Goal: Use online tool/utility: Utilize a website feature to perform a specific function

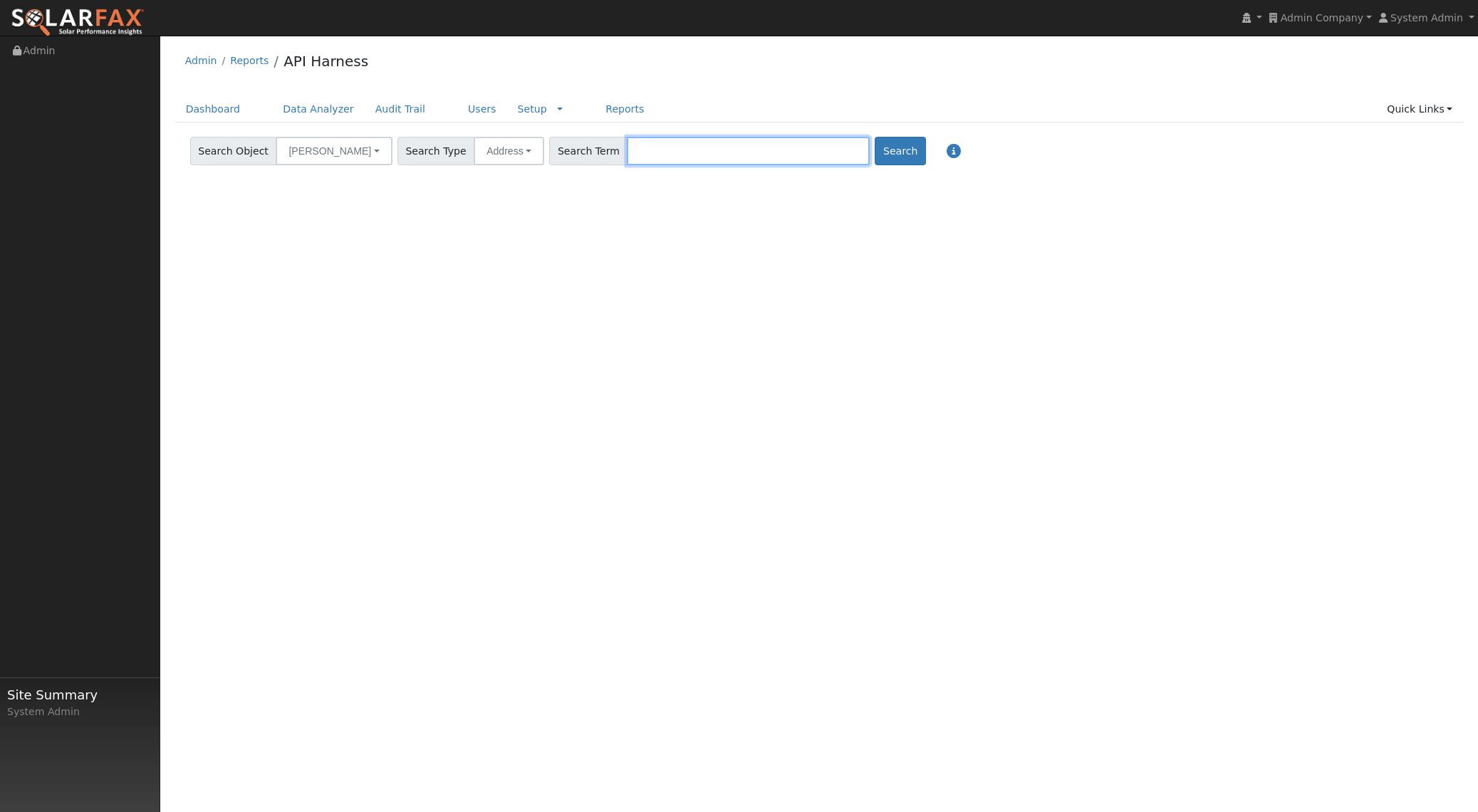
click at [726, 159] on input "text" at bounding box center [749, 151] width 243 height 29
click at [466, 108] on link "Users" at bounding box center [482, 109] width 50 height 27
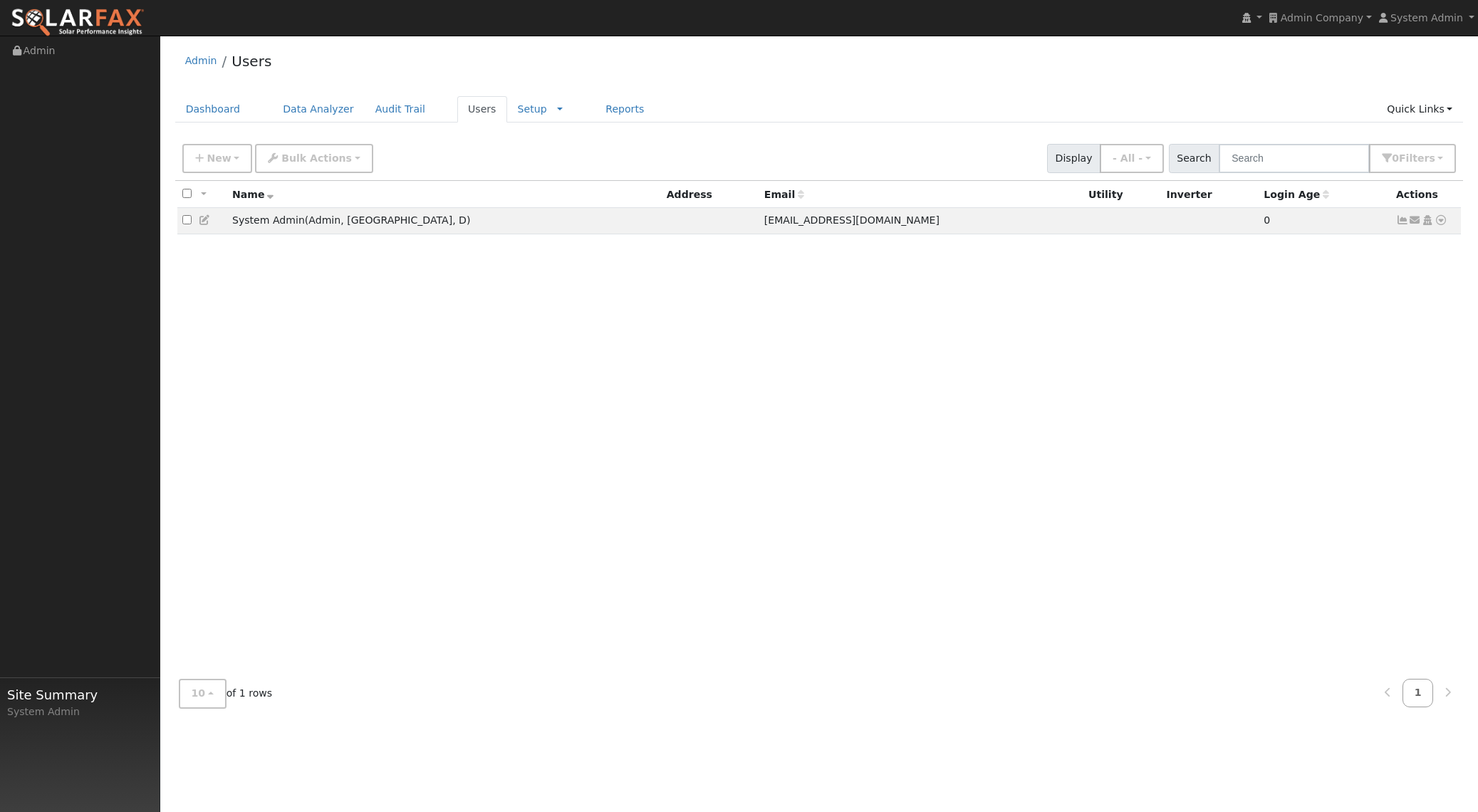
click at [200, 223] on icon at bounding box center [205, 220] width 13 height 10
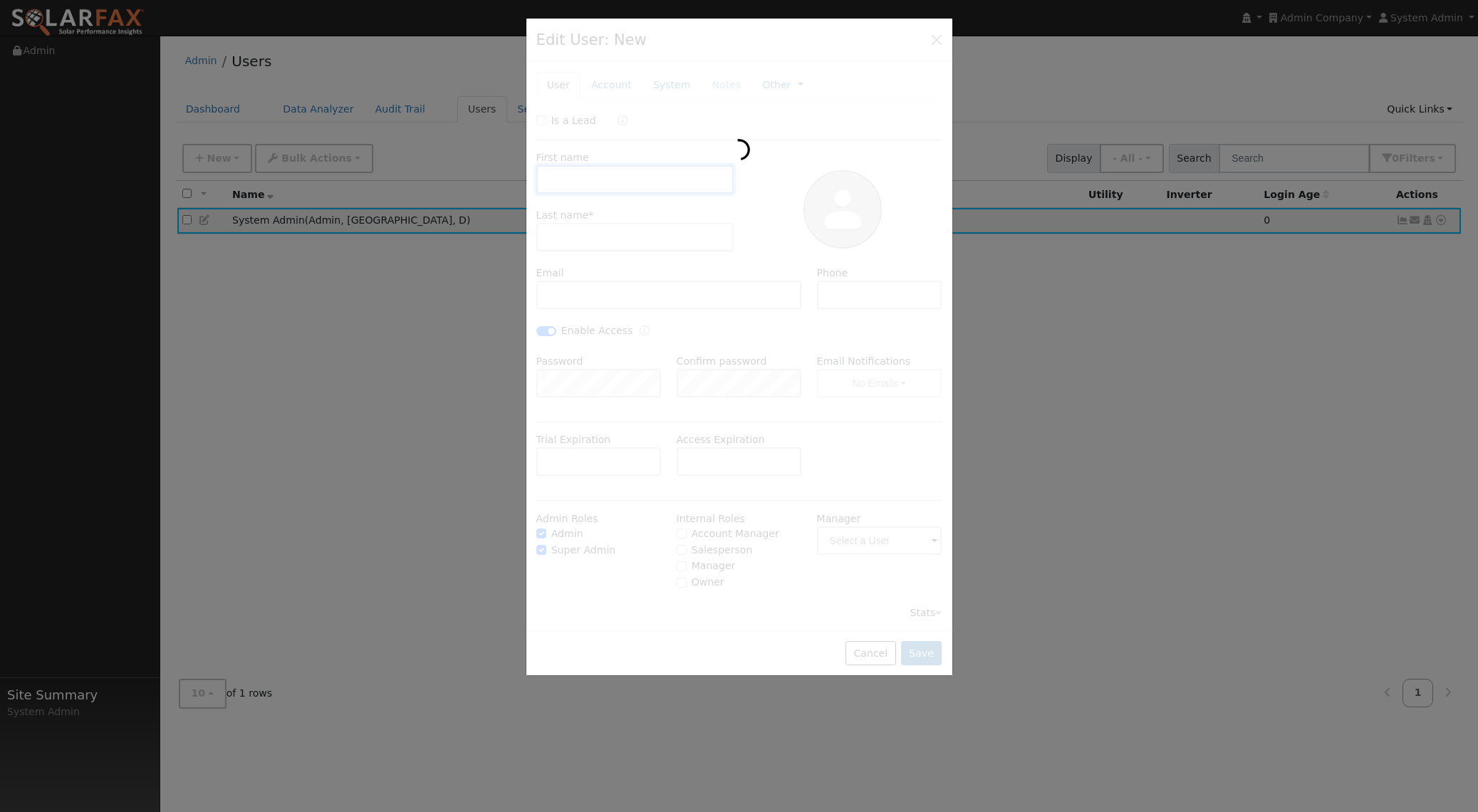
type input "System"
type input "Admin"
type input "[EMAIL_ADDRESS][DOMAIN_NAME]"
checkbox input "true"
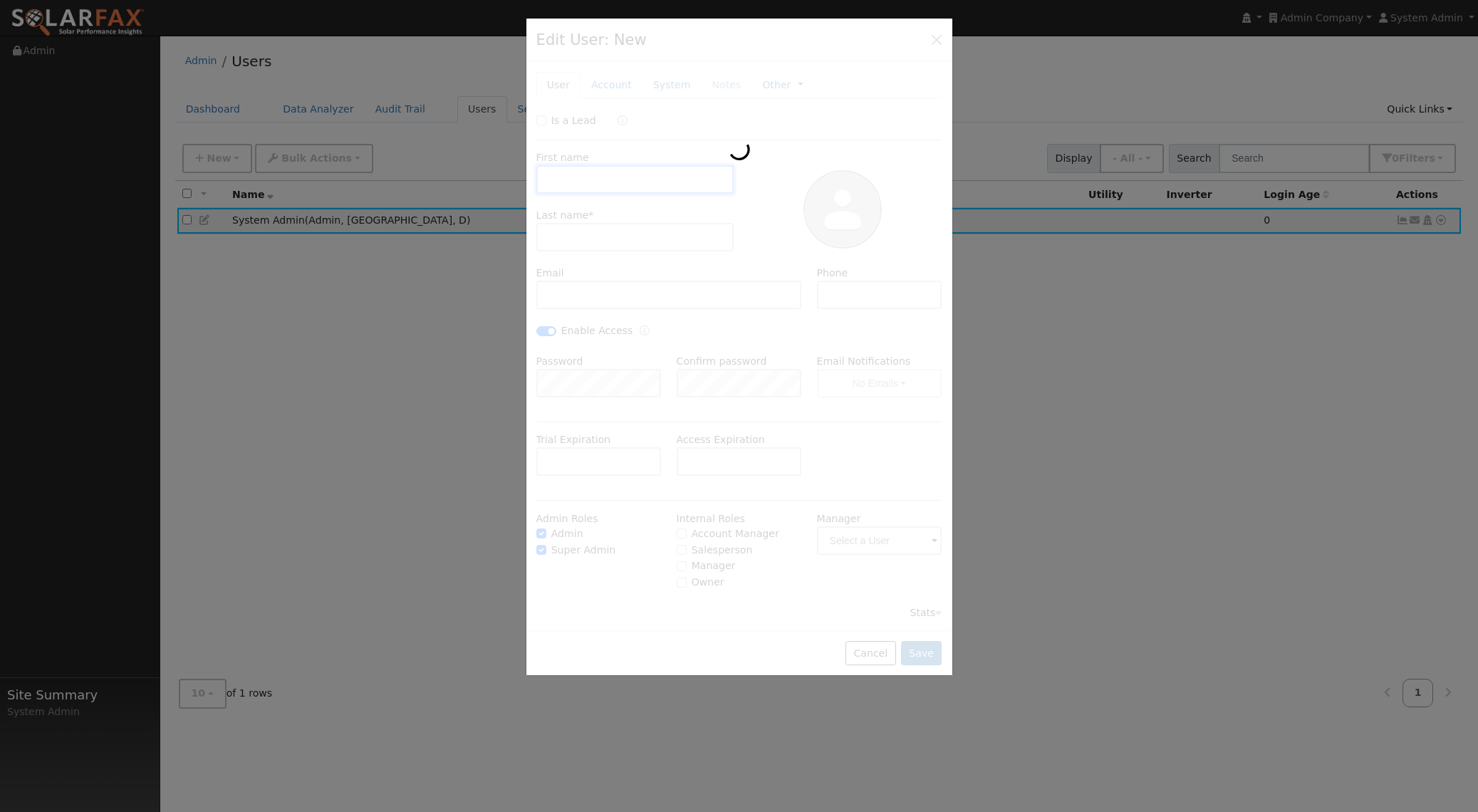
checkbox input "true"
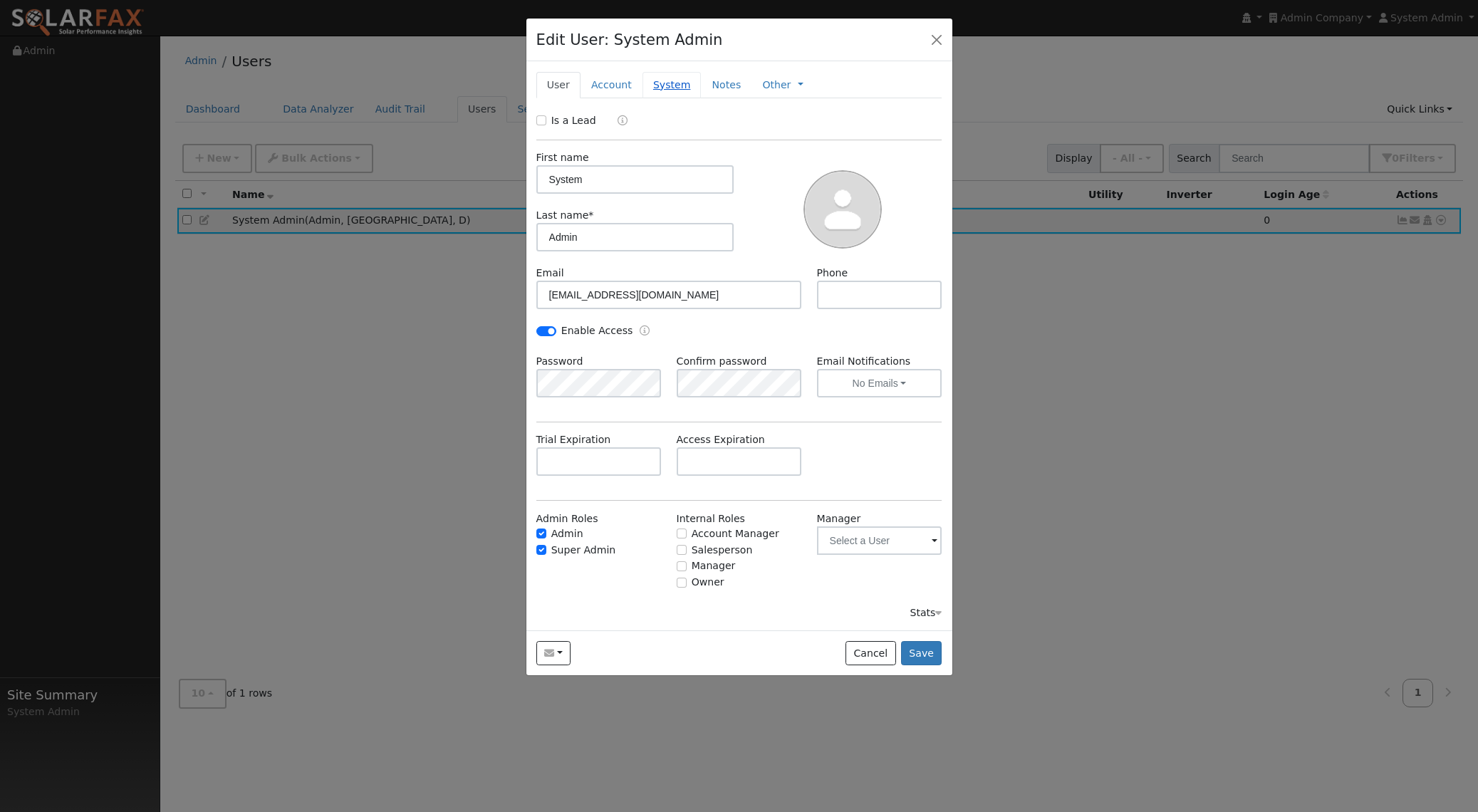
click at [658, 77] on link "System" at bounding box center [672, 85] width 59 height 27
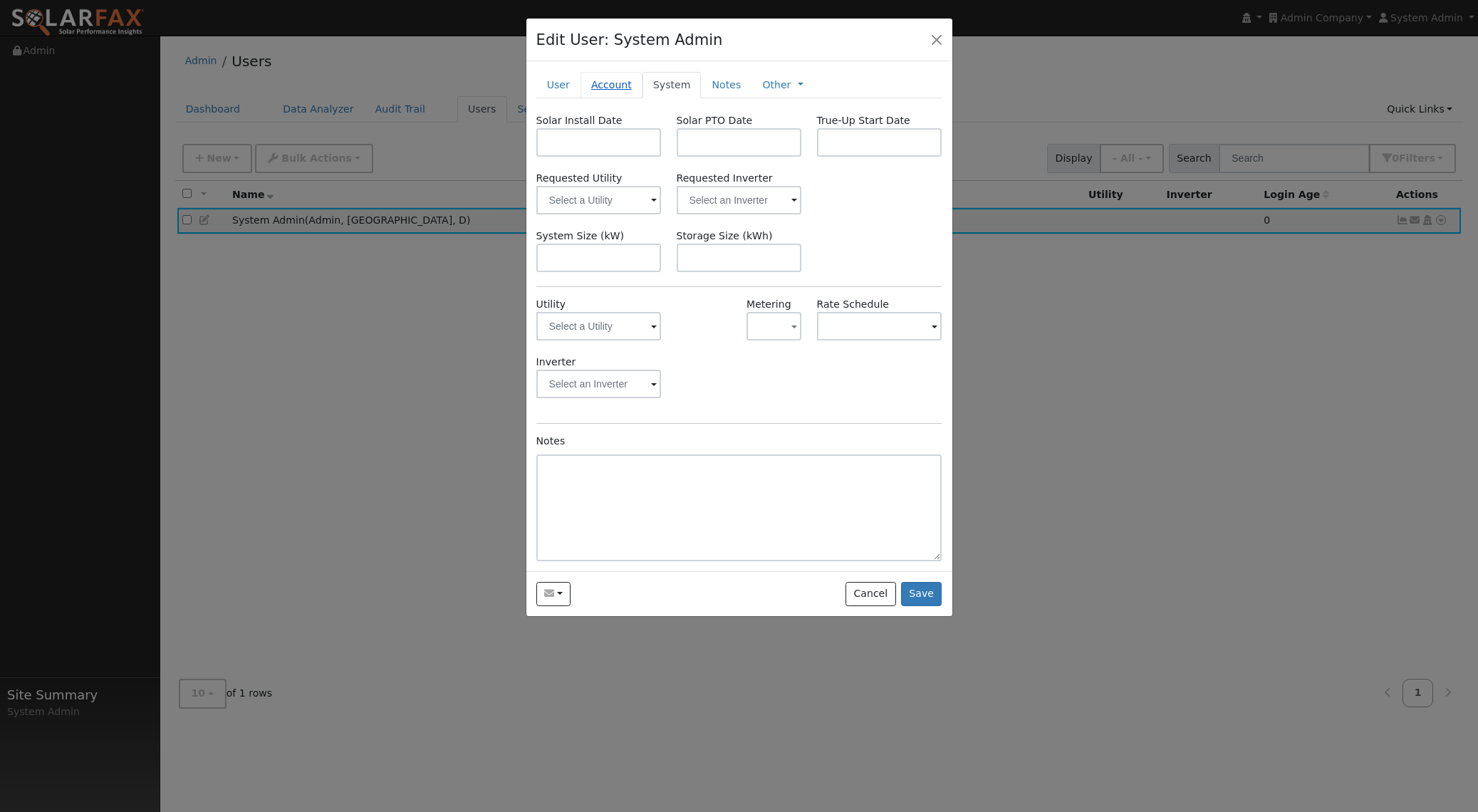
click at [621, 86] on link "Account" at bounding box center [611, 85] width 62 height 27
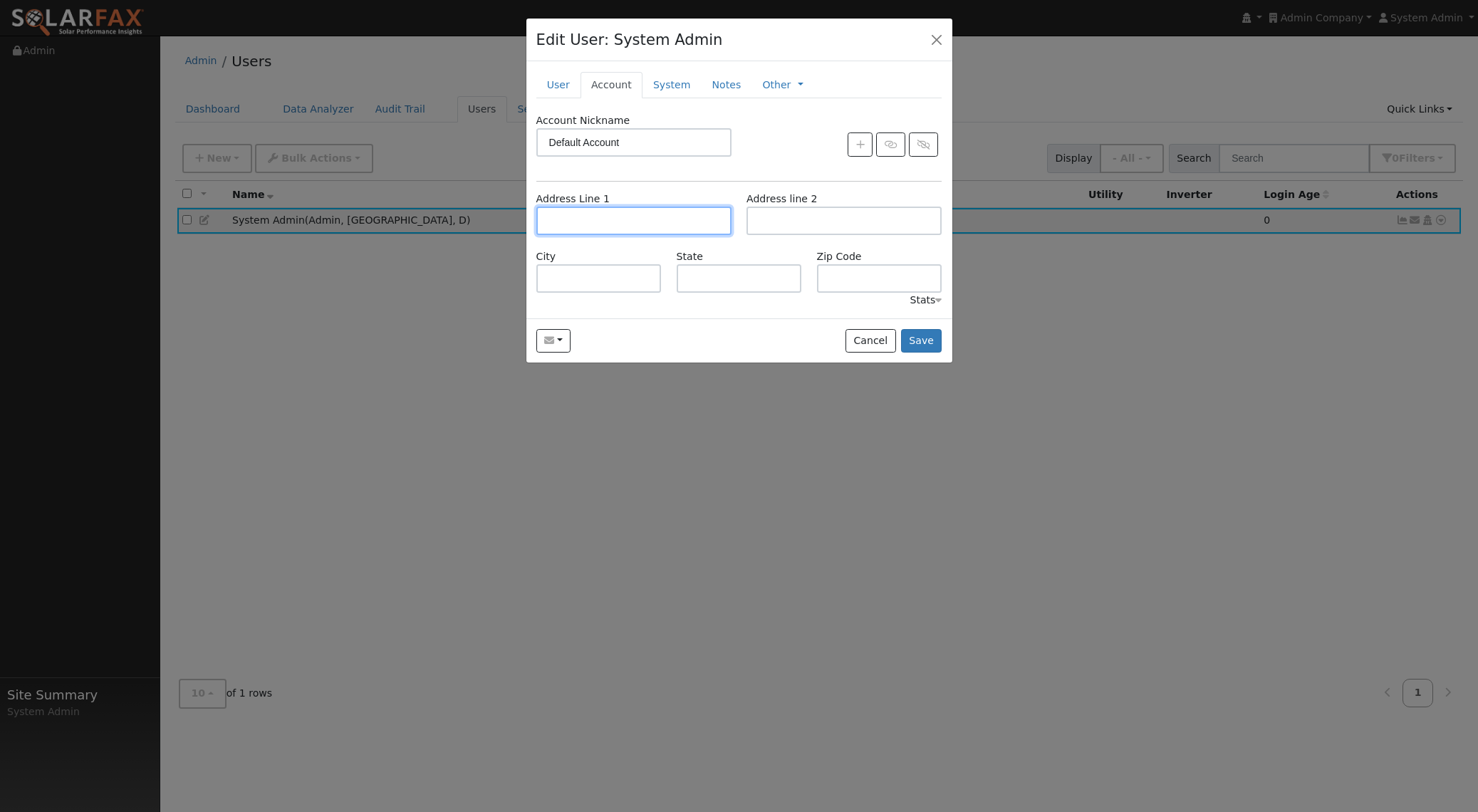
click at [608, 225] on input "text" at bounding box center [634, 221] width 195 height 29
type input "2616 Venado Camino"
type input "Walnut Creek"
type input "CA"
type input "94598"
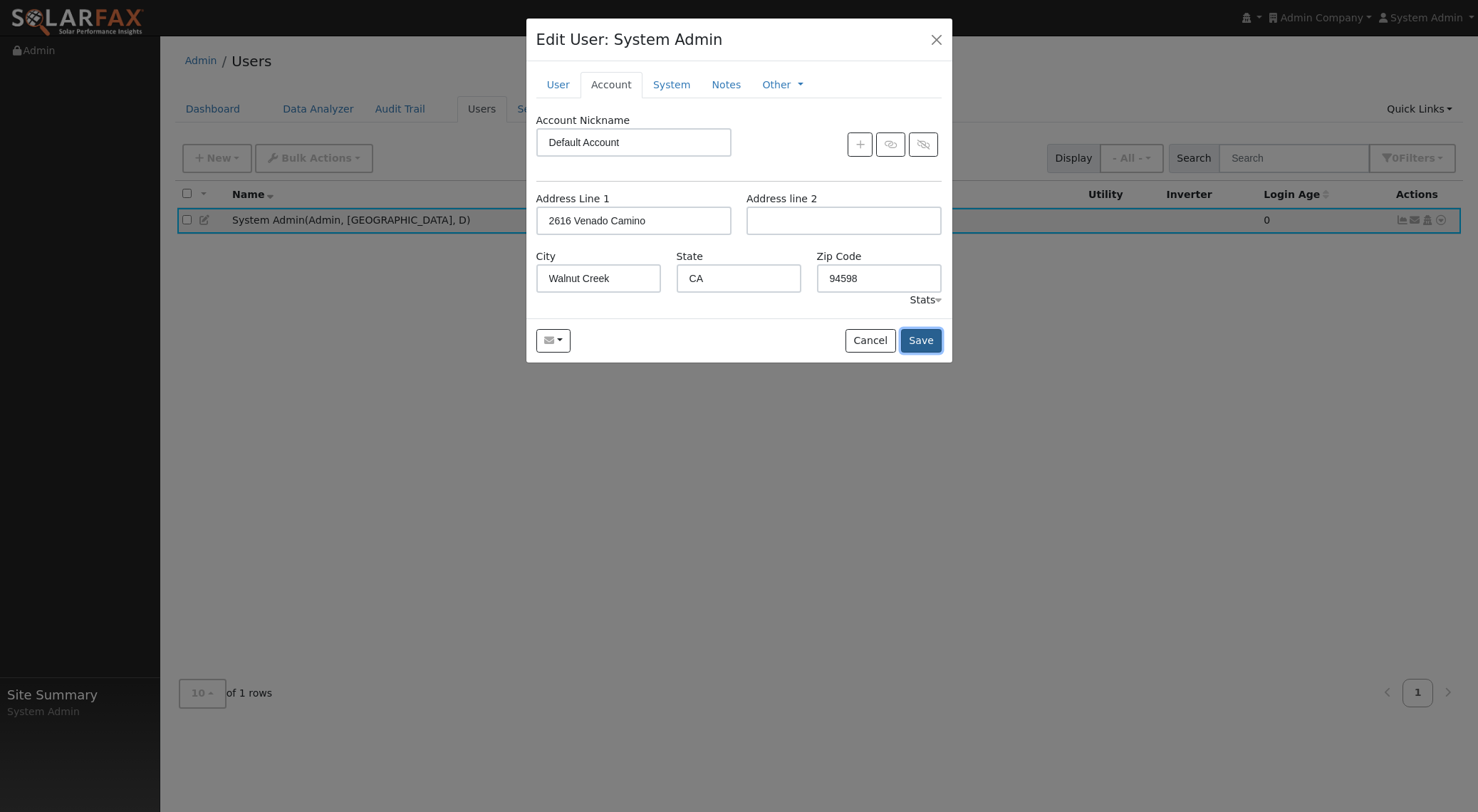
click at [932, 339] on button "Save" at bounding box center [922, 341] width 41 height 24
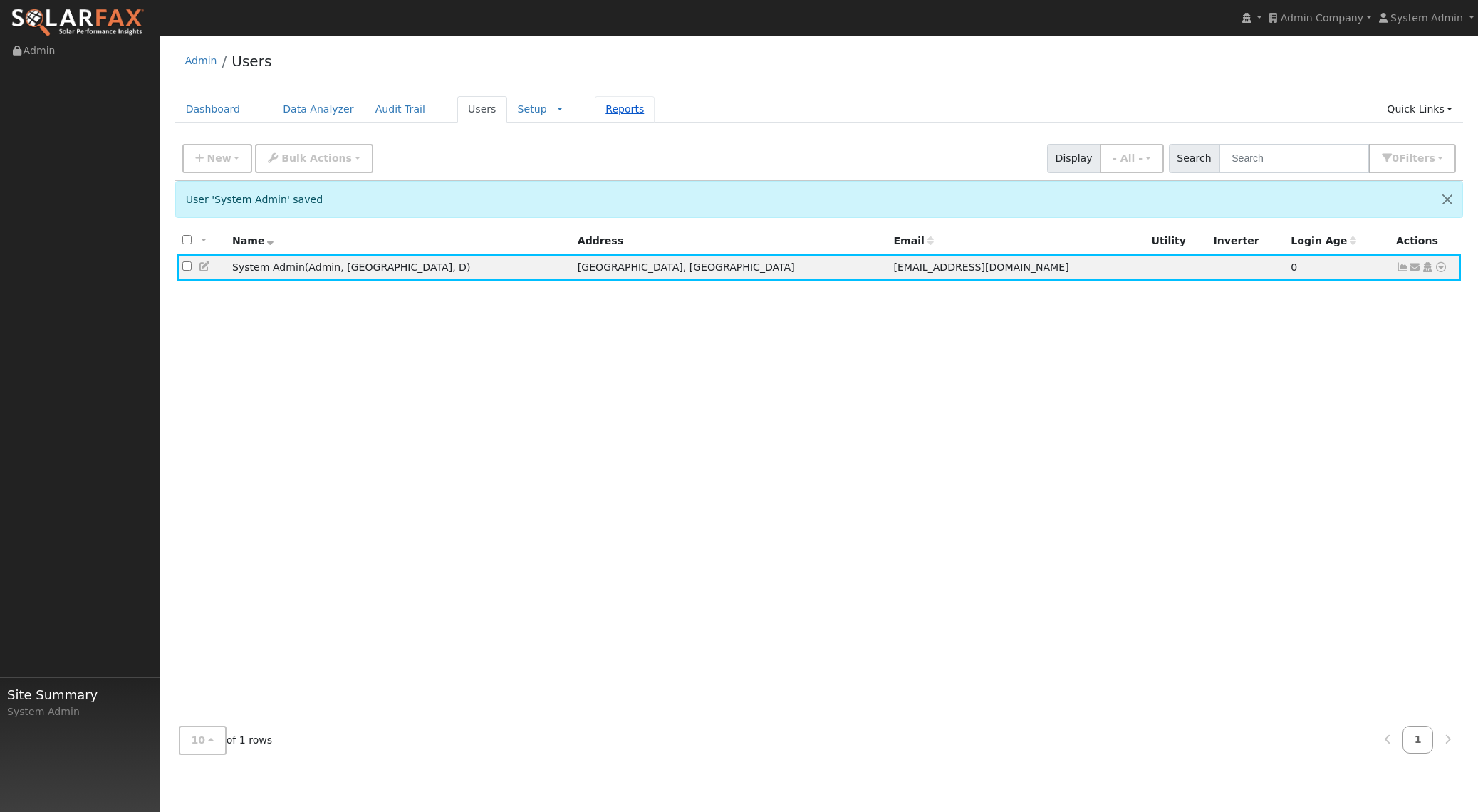
click at [614, 107] on link "Reports" at bounding box center [624, 109] width 60 height 27
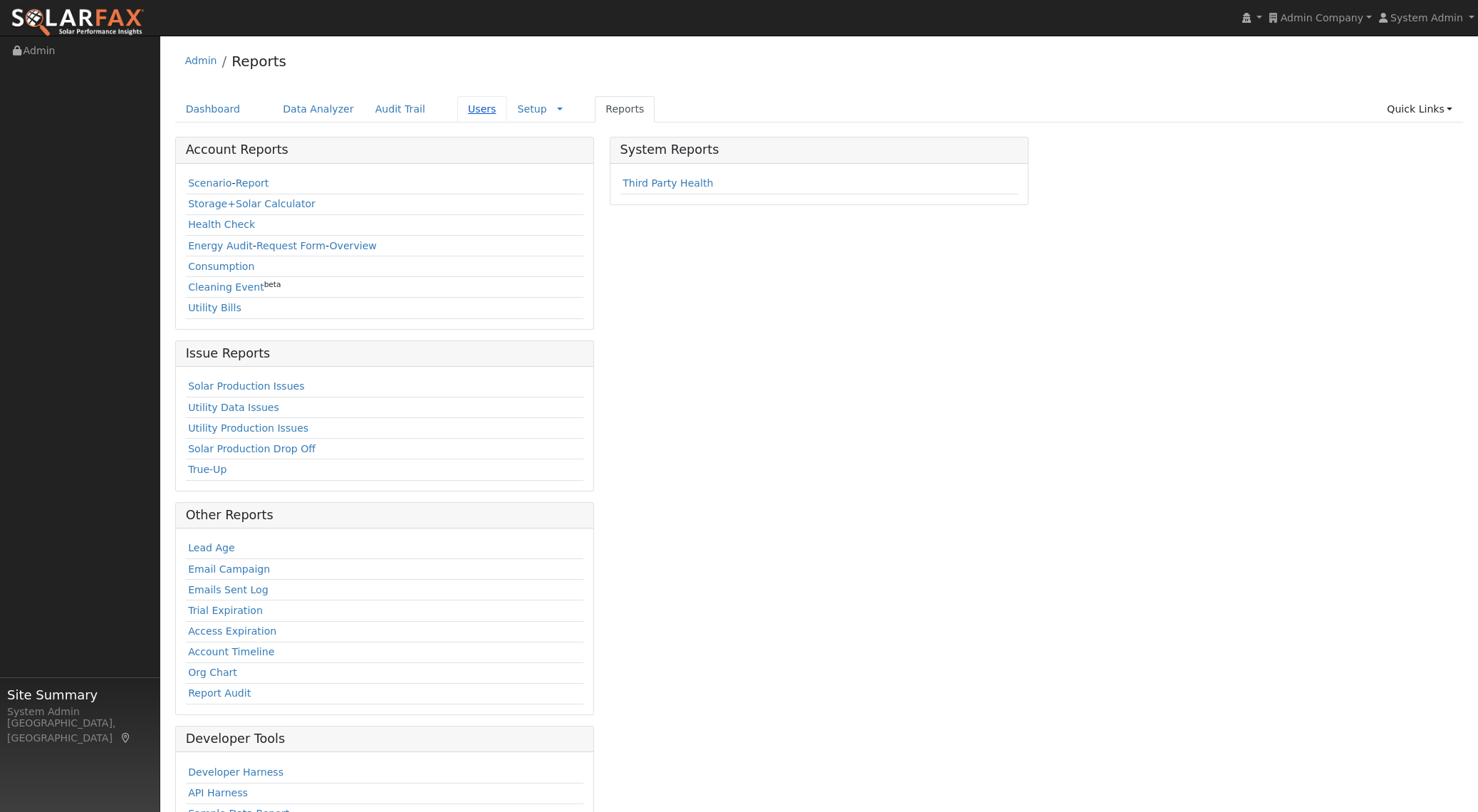
click at [470, 112] on link "Users" at bounding box center [482, 109] width 50 height 27
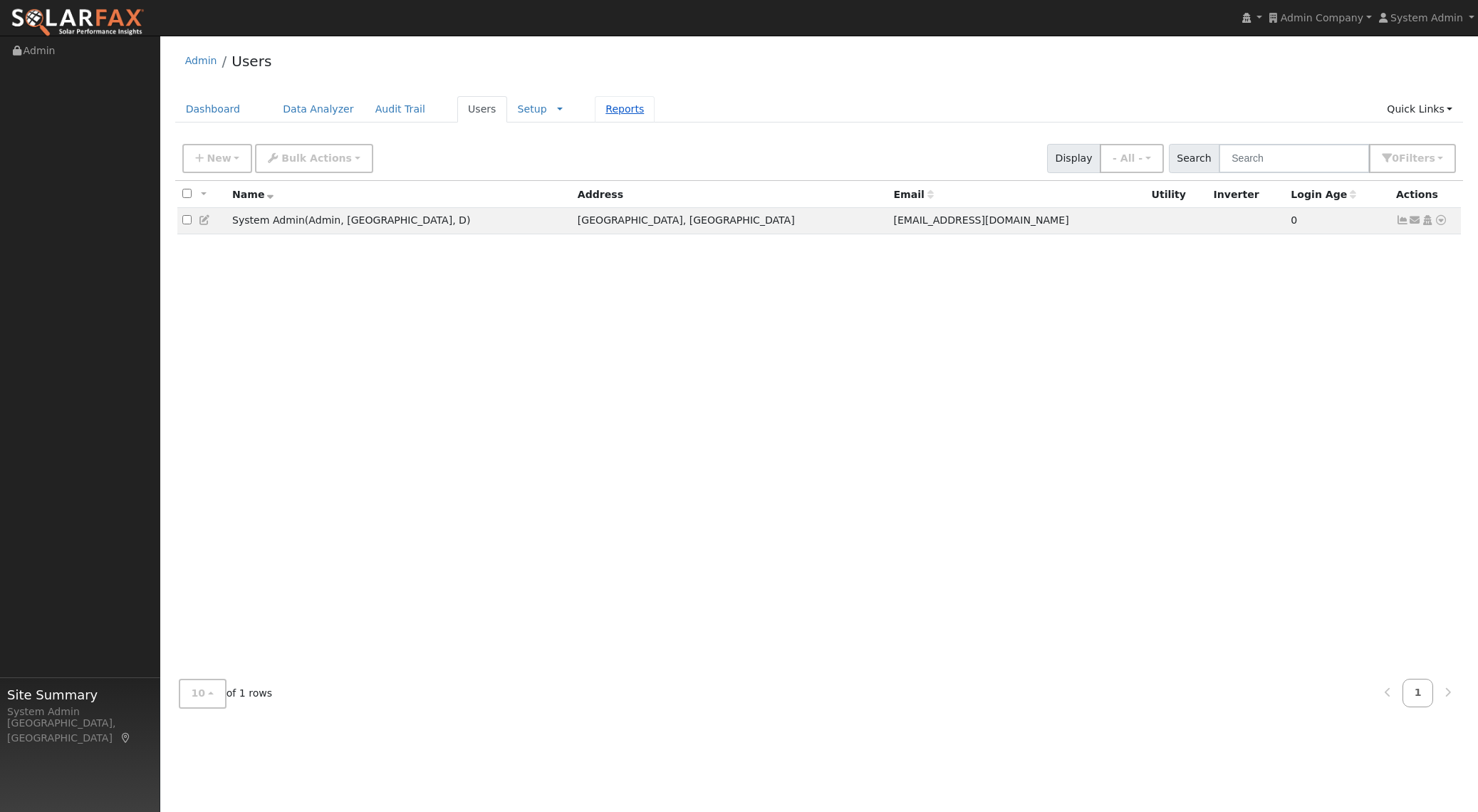
click at [596, 115] on link "Reports" at bounding box center [624, 109] width 60 height 27
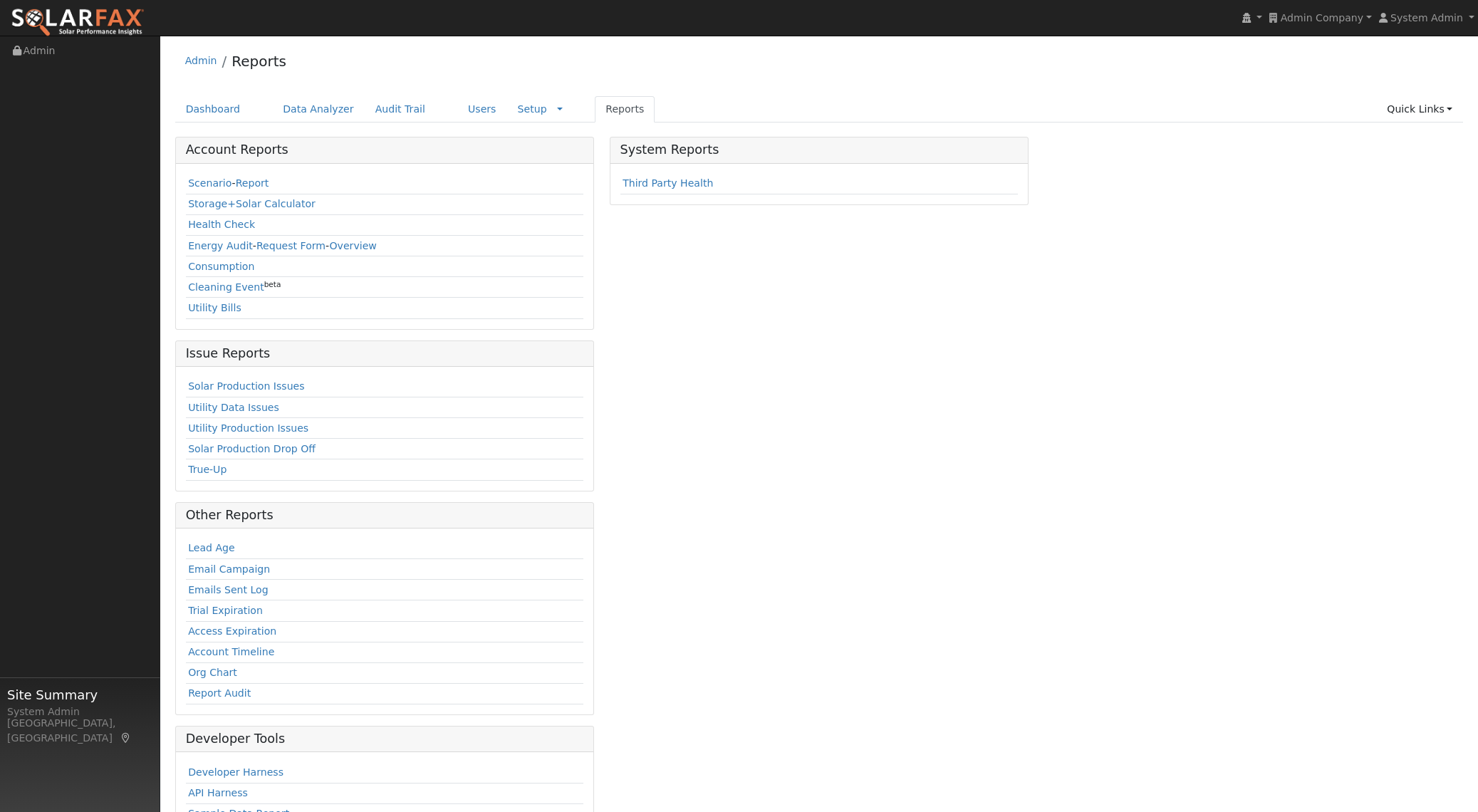
scroll to position [62, 0]
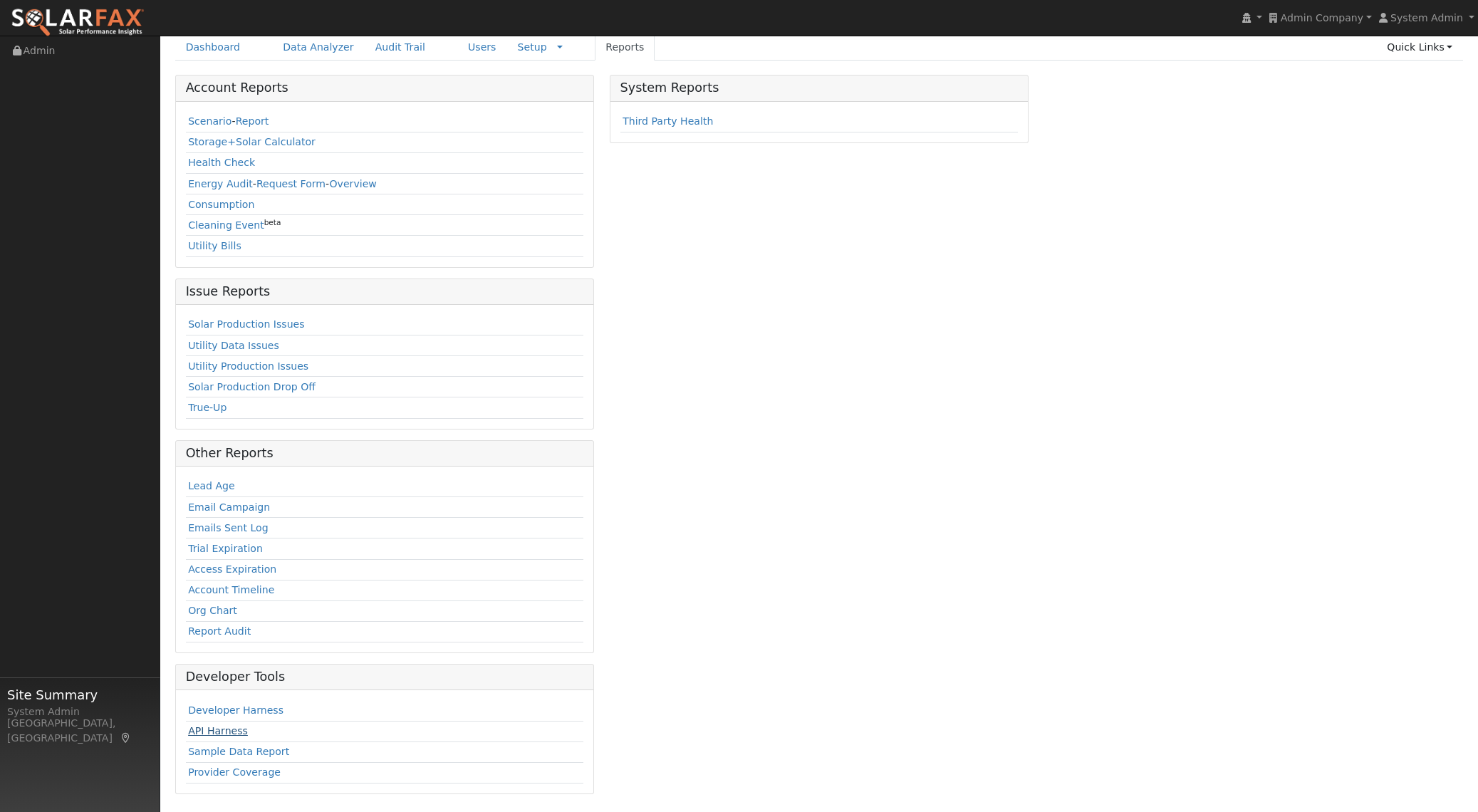
click at [228, 735] on link "API Harness" at bounding box center [217, 730] width 60 height 11
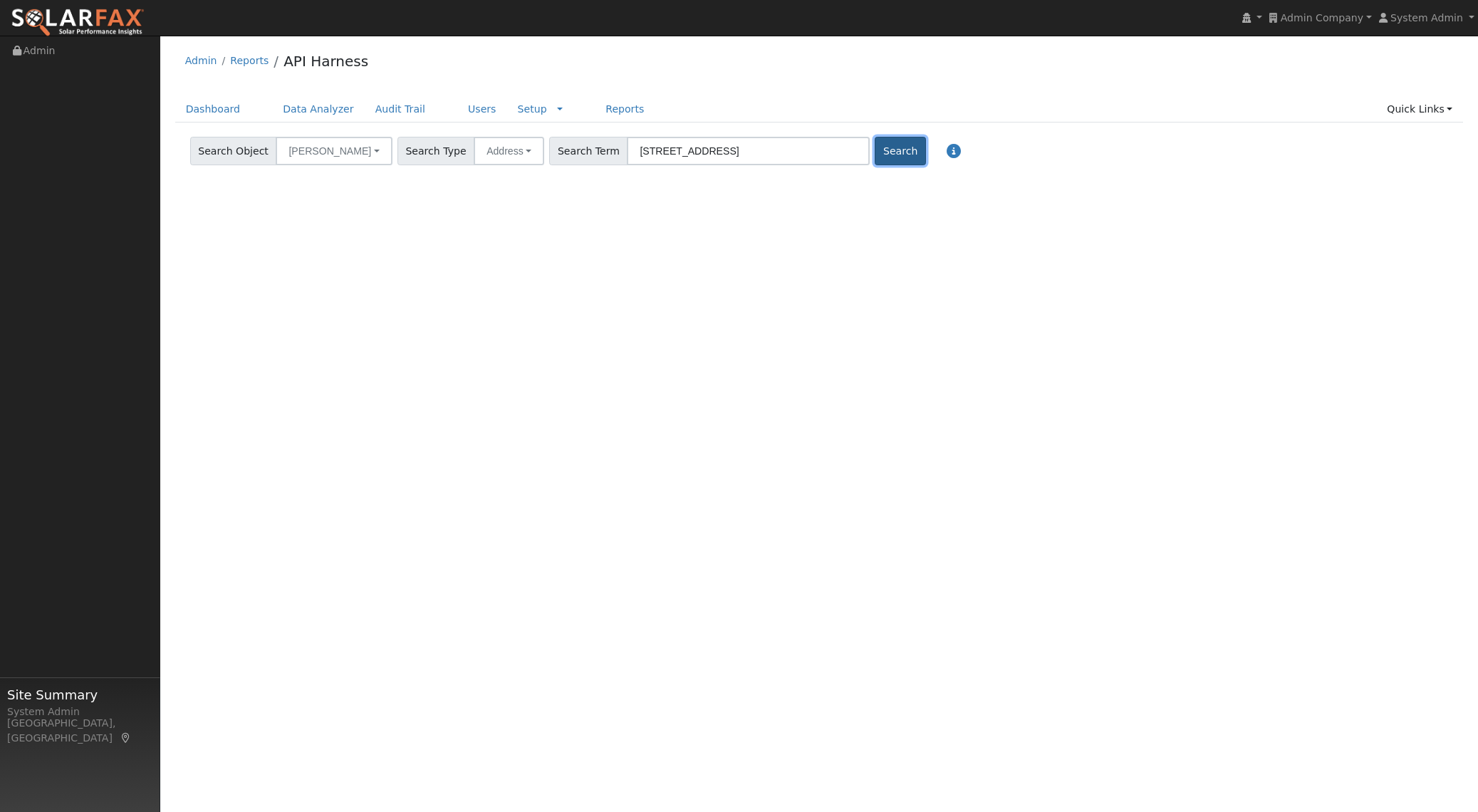
click at [875, 161] on button "Search" at bounding box center [899, 151] width 51 height 29
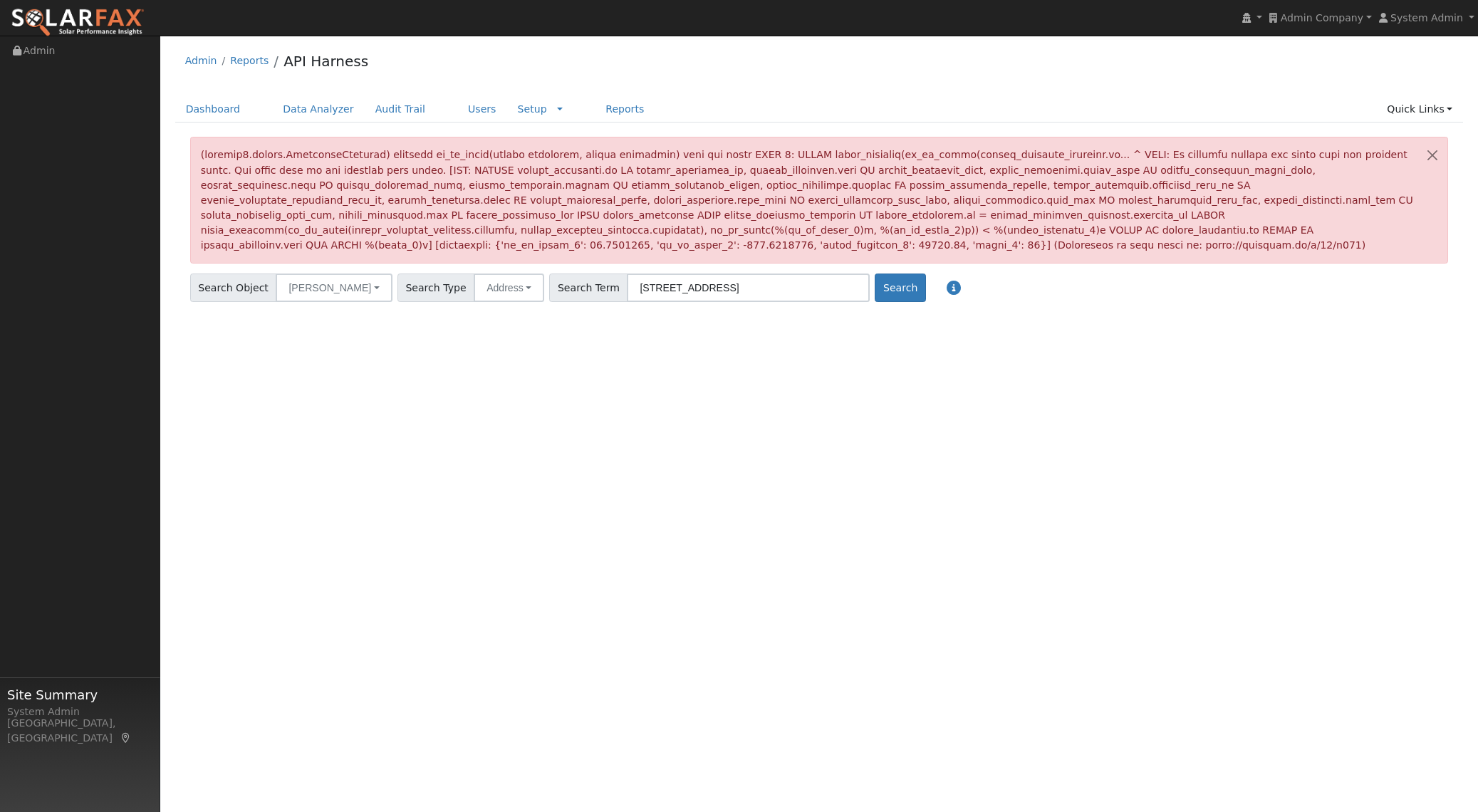
click at [788, 154] on div at bounding box center [819, 200] width 1259 height 127
copy div "earth_distance"
click at [875, 286] on button "Search" at bounding box center [899, 287] width 51 height 29
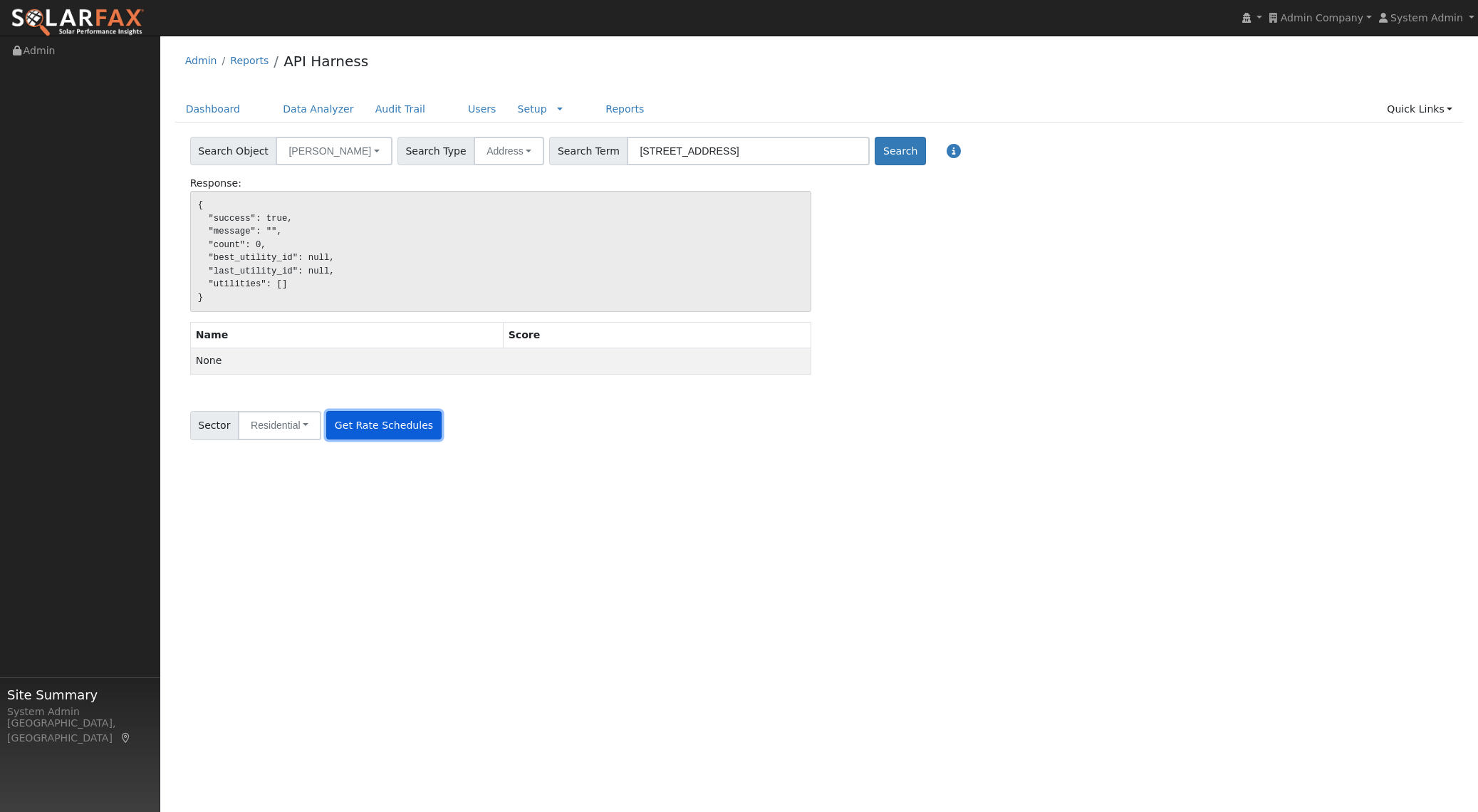
click at [400, 428] on button "Get Rate Schedules" at bounding box center [384, 425] width 115 height 29
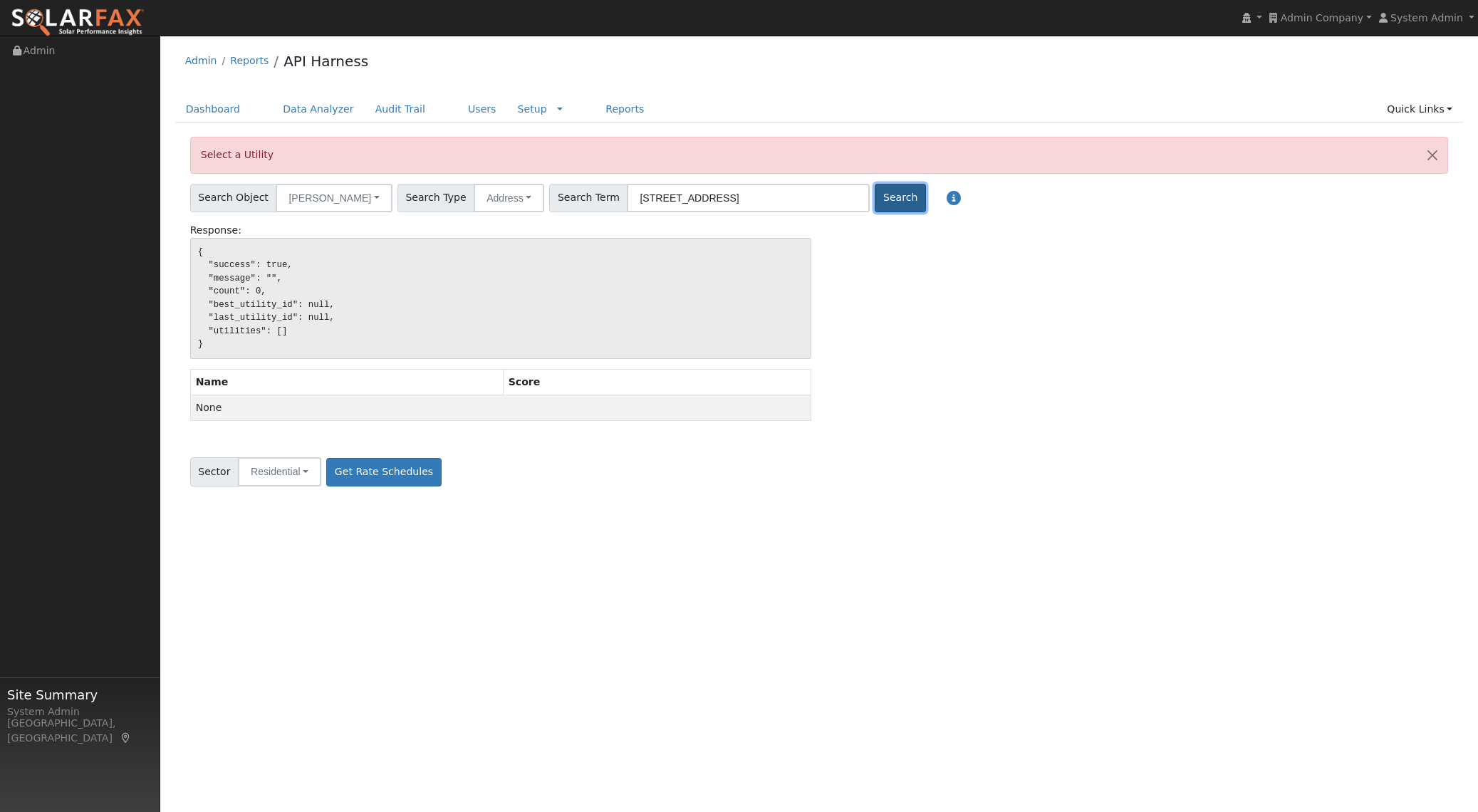
click at [875, 191] on button "Search" at bounding box center [899, 198] width 51 height 29
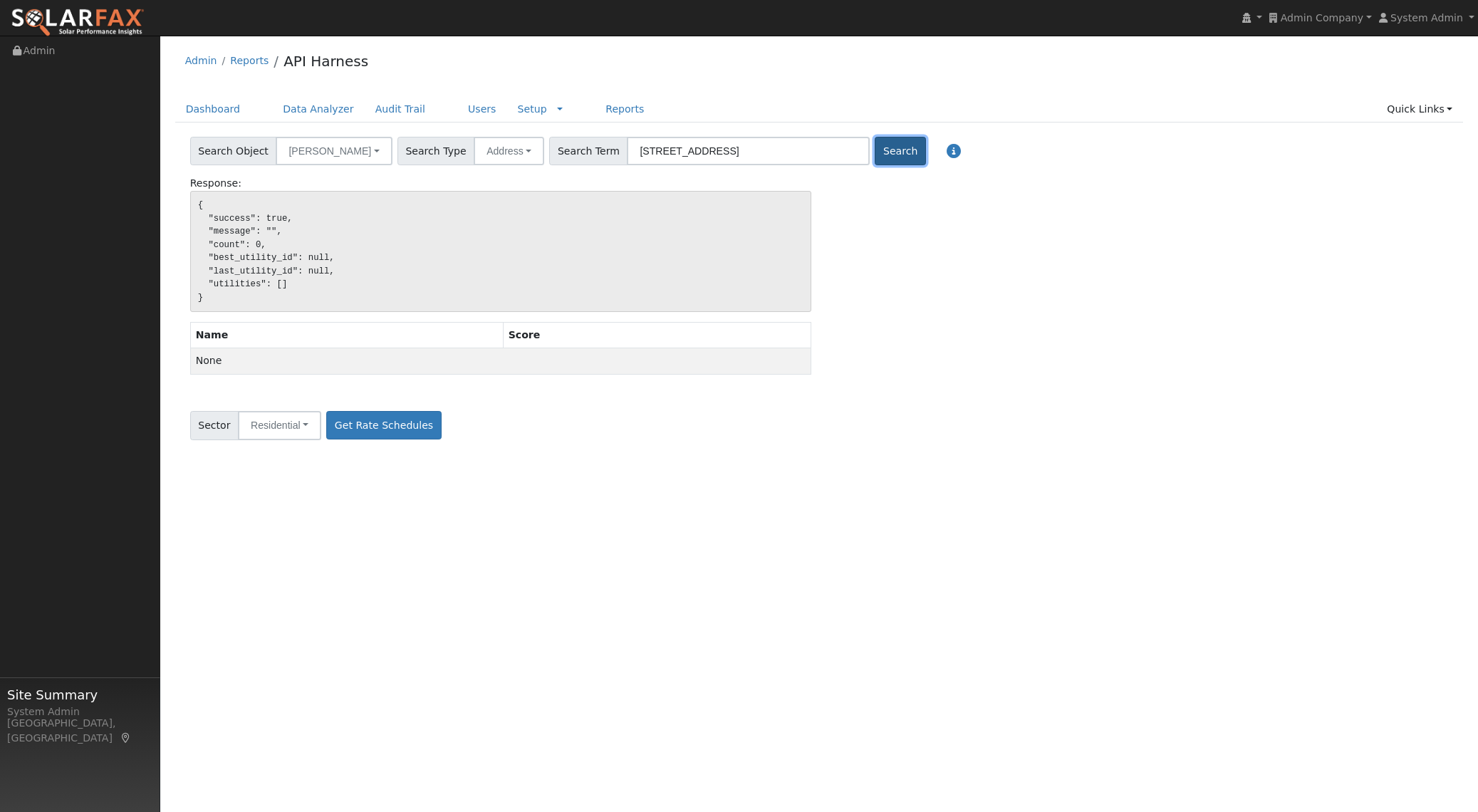
click at [875, 151] on button "Search" at bounding box center [899, 151] width 51 height 29
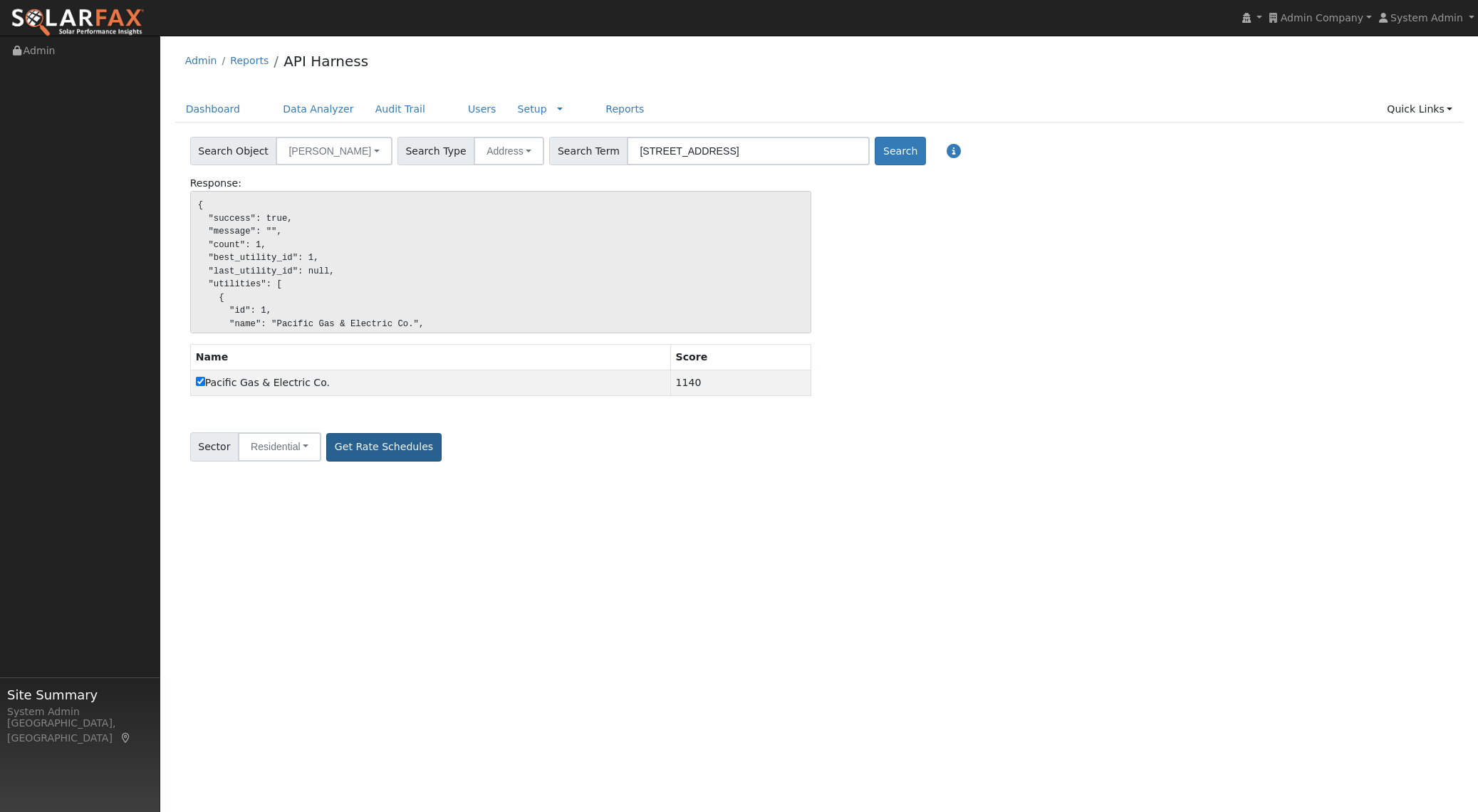
drag, startPoint x: 352, startPoint y: 462, endPoint x: 361, endPoint y: 460, distance: 9.2
click at [352, 462] on div "Sector Residential All Residential Commercial Industrial Lighting Get Rate Sche…" at bounding box center [819, 444] width 1264 height 34
click at [385, 451] on button "Get Rate Schedules" at bounding box center [384, 447] width 115 height 29
